Goal: Contribute content: Add original content to the website for others to see

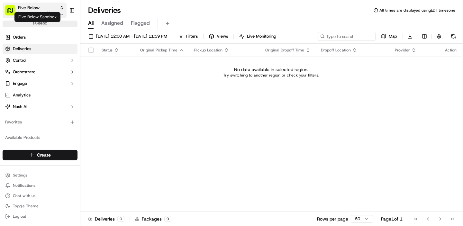
click at [49, 9] on span "Five Below Sandbox" at bounding box center [37, 7] width 39 height 6
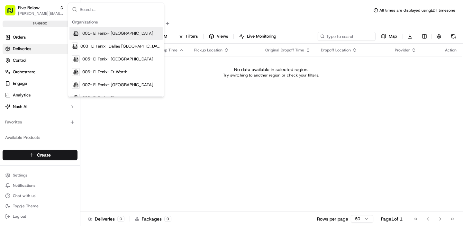
click at [109, 10] on input "text" at bounding box center [120, 9] width 80 height 13
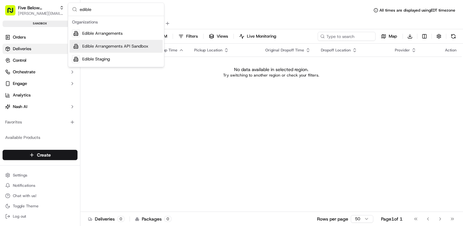
type input "edible"
click at [103, 57] on span "Edible Staging" at bounding box center [96, 59] width 28 height 6
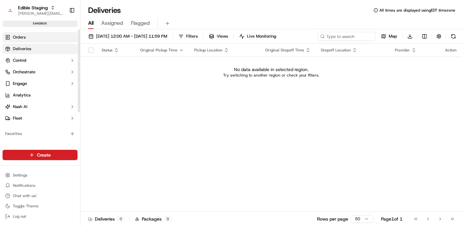
click at [24, 39] on span "Orders" at bounding box center [19, 37] width 13 height 6
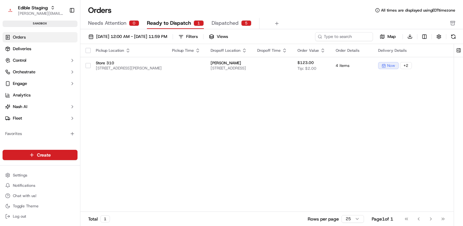
click at [174, 22] on span "Ready to Dispatch" at bounding box center [169, 23] width 44 height 8
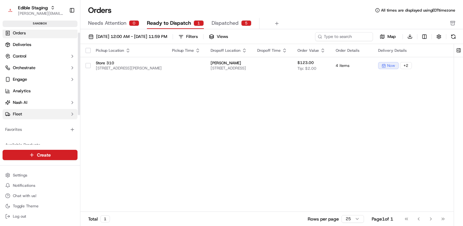
click at [25, 111] on button "Fleet" at bounding box center [40, 114] width 75 height 10
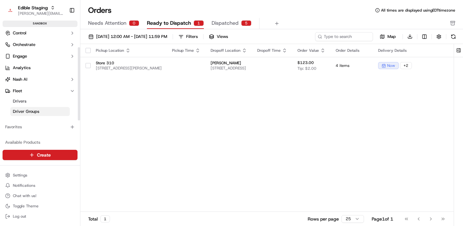
scroll to position [28, 0]
click at [30, 101] on link "Drivers" at bounding box center [39, 100] width 59 height 9
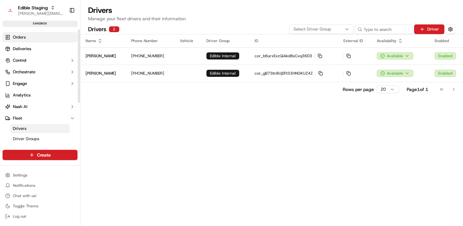
click at [28, 36] on link "Orders" at bounding box center [40, 37] width 75 height 10
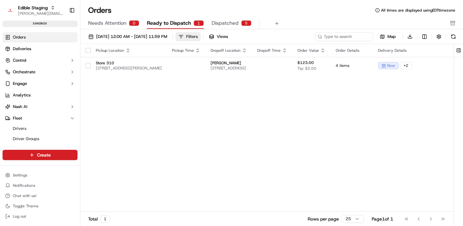
click at [198, 37] on div "Filters" at bounding box center [192, 37] width 12 height 6
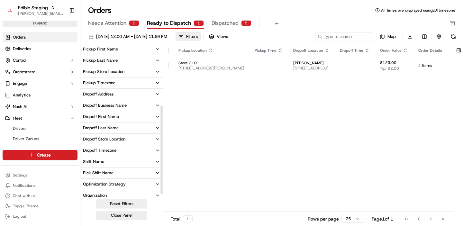
scroll to position [107, 0]
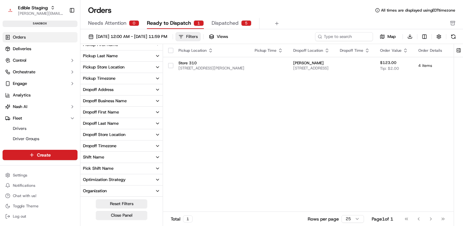
click at [198, 39] on div "Filters" at bounding box center [192, 37] width 12 height 6
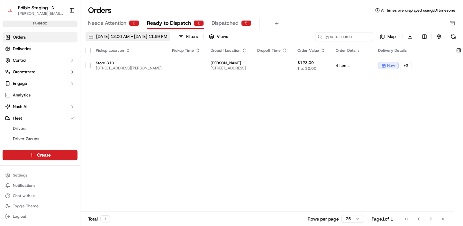
click at [134, 34] on span "[DATE] 12:00 AM - [DATE] 11:59 PM" at bounding box center [131, 37] width 71 height 6
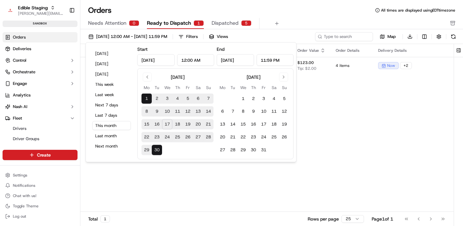
click at [184, 124] on button "19" at bounding box center [188, 124] width 10 height 10
type input "[DATE]"
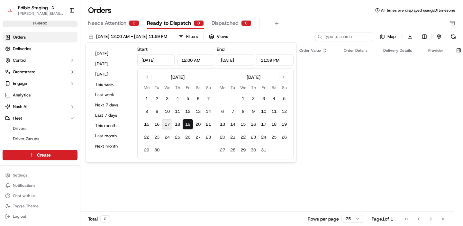
click at [288, 3] on div "Orders All times are displayed using EDT timezone Needs Attention 0 Ready to Di…" at bounding box center [271, 113] width 382 height 226
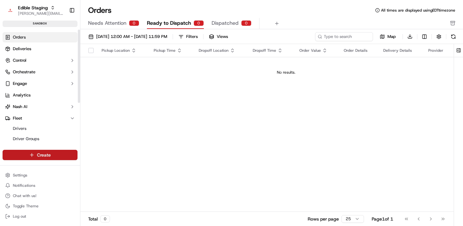
click at [59, 149] on html "Edible Staging [EMAIL_ADDRESS][DOMAIN_NAME] Toggle Sidebar sandbox Orders Deliv…" at bounding box center [231, 113] width 463 height 226
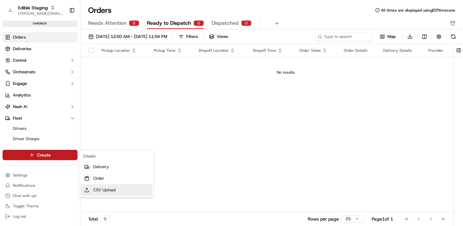
click at [107, 187] on link "CSV Upload" at bounding box center [116, 190] width 72 height 12
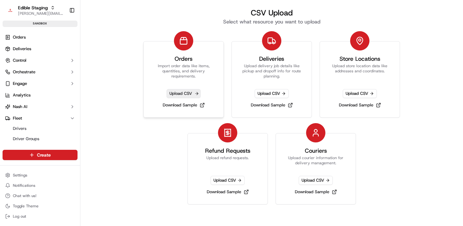
click at [186, 95] on span "Upload CSV" at bounding box center [183, 93] width 34 height 9
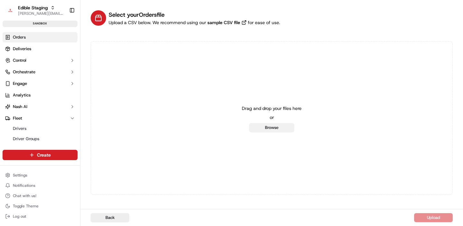
click at [279, 125] on button "Browse" at bounding box center [271, 127] width 45 height 9
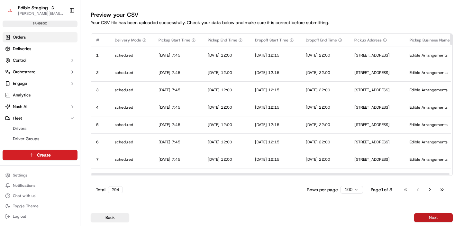
click at [424, 216] on button "Next" at bounding box center [433, 217] width 39 height 9
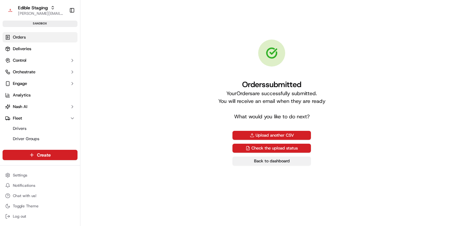
click at [277, 163] on link "Back to dashboard" at bounding box center [271, 160] width 78 height 9
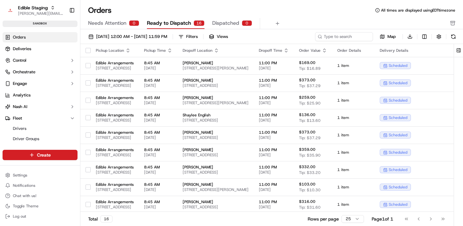
click at [300, 20] on div "Needs Attention 0 Ready to Dispatch 16 Dispatched 0" at bounding box center [267, 23] width 358 height 11
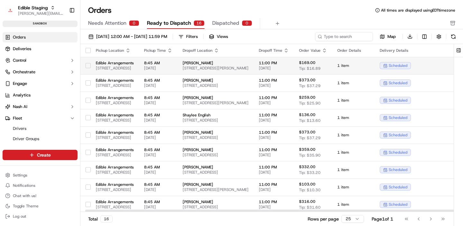
scroll to position [0, 16]
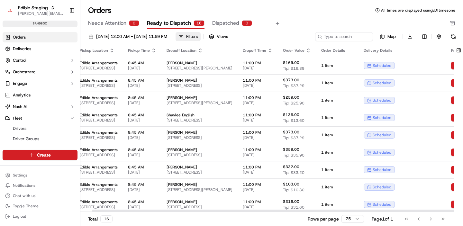
click at [201, 36] on button "Filters" at bounding box center [187, 36] width 25 height 9
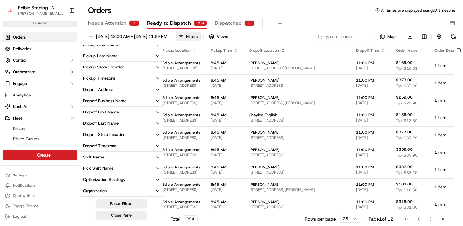
scroll to position [0, 0]
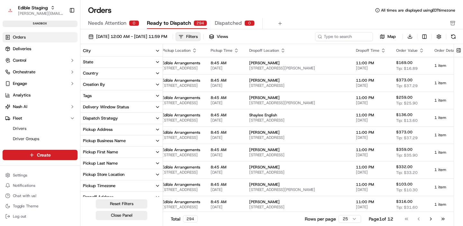
click at [306, 17] on div "Orders All times are displayed using EDT timezone Needs Attention 0 Ready to Di…" at bounding box center [271, 17] width 382 height 24
